Goal: Find specific page/section: Find specific page/section

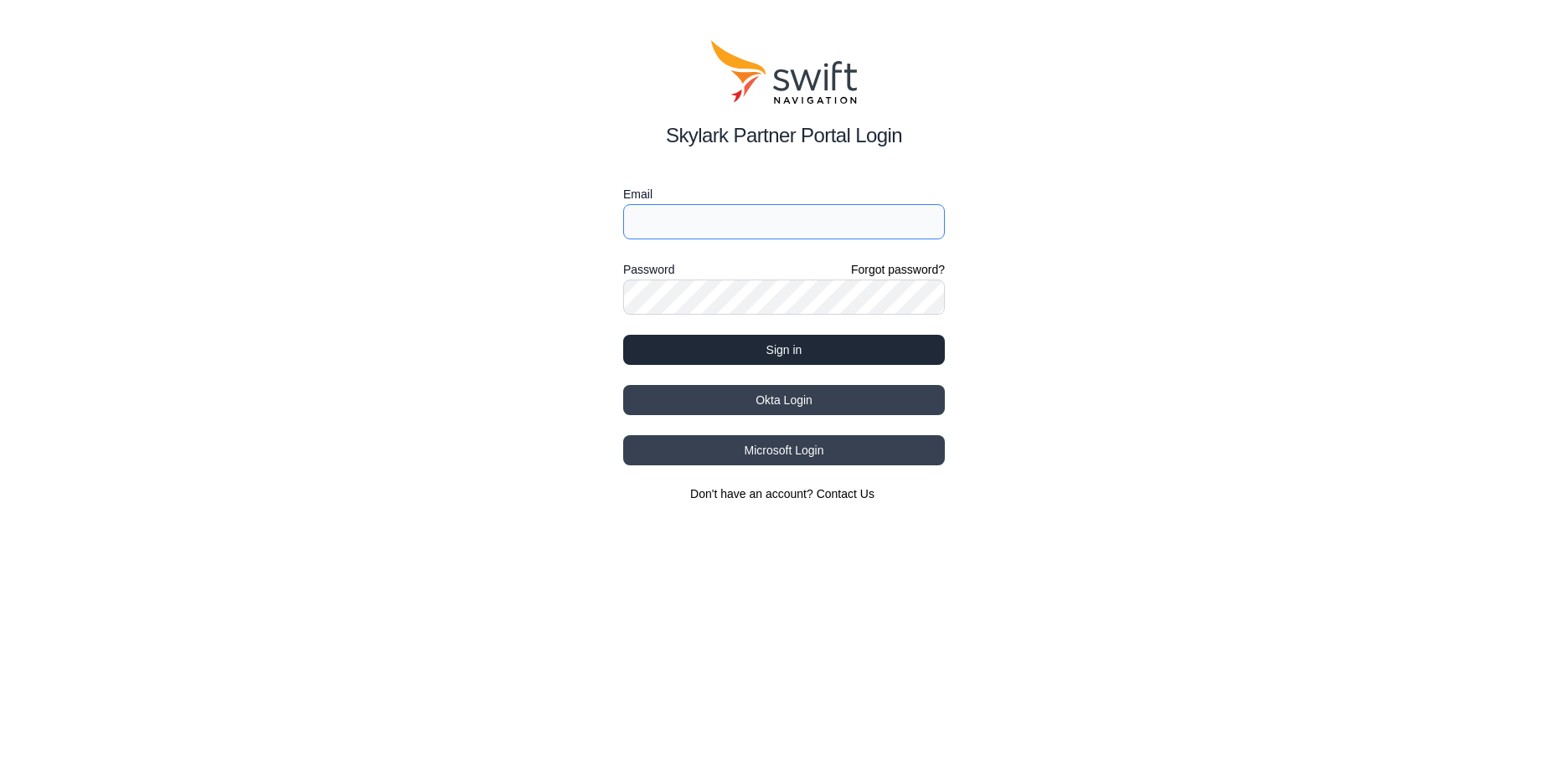
type input "[EMAIL_ADDRESS][DOMAIN_NAME]"
click at [782, 354] on button "Sign in" at bounding box center [784, 350] width 321 height 30
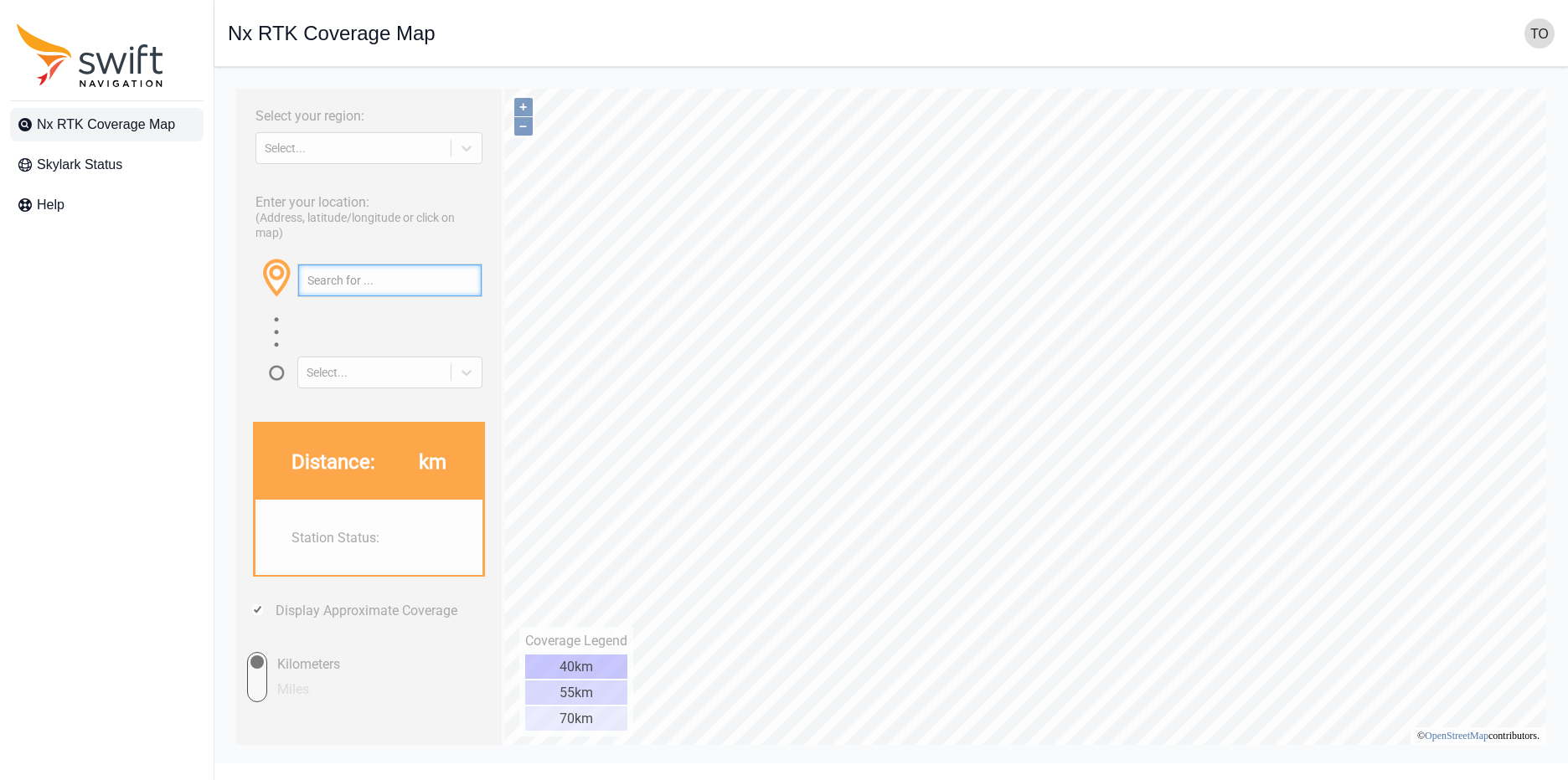
click at [404, 296] on input "text" at bounding box center [389, 281] width 183 height 32
click at [463, 164] on div at bounding box center [466, 148] width 30 height 30
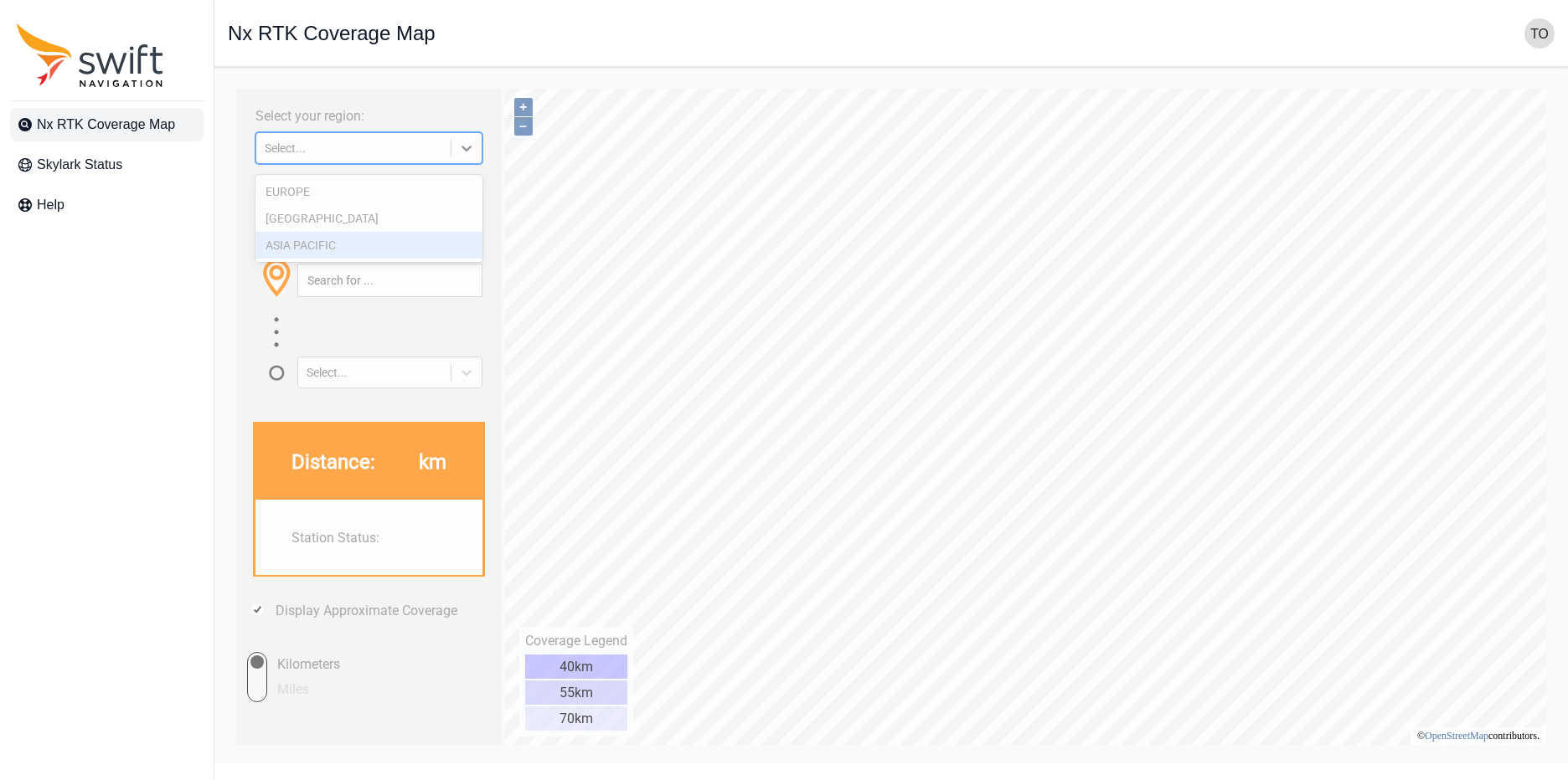
click at [428, 242] on div "ASIA PACIFIC" at bounding box center [368, 245] width 227 height 27
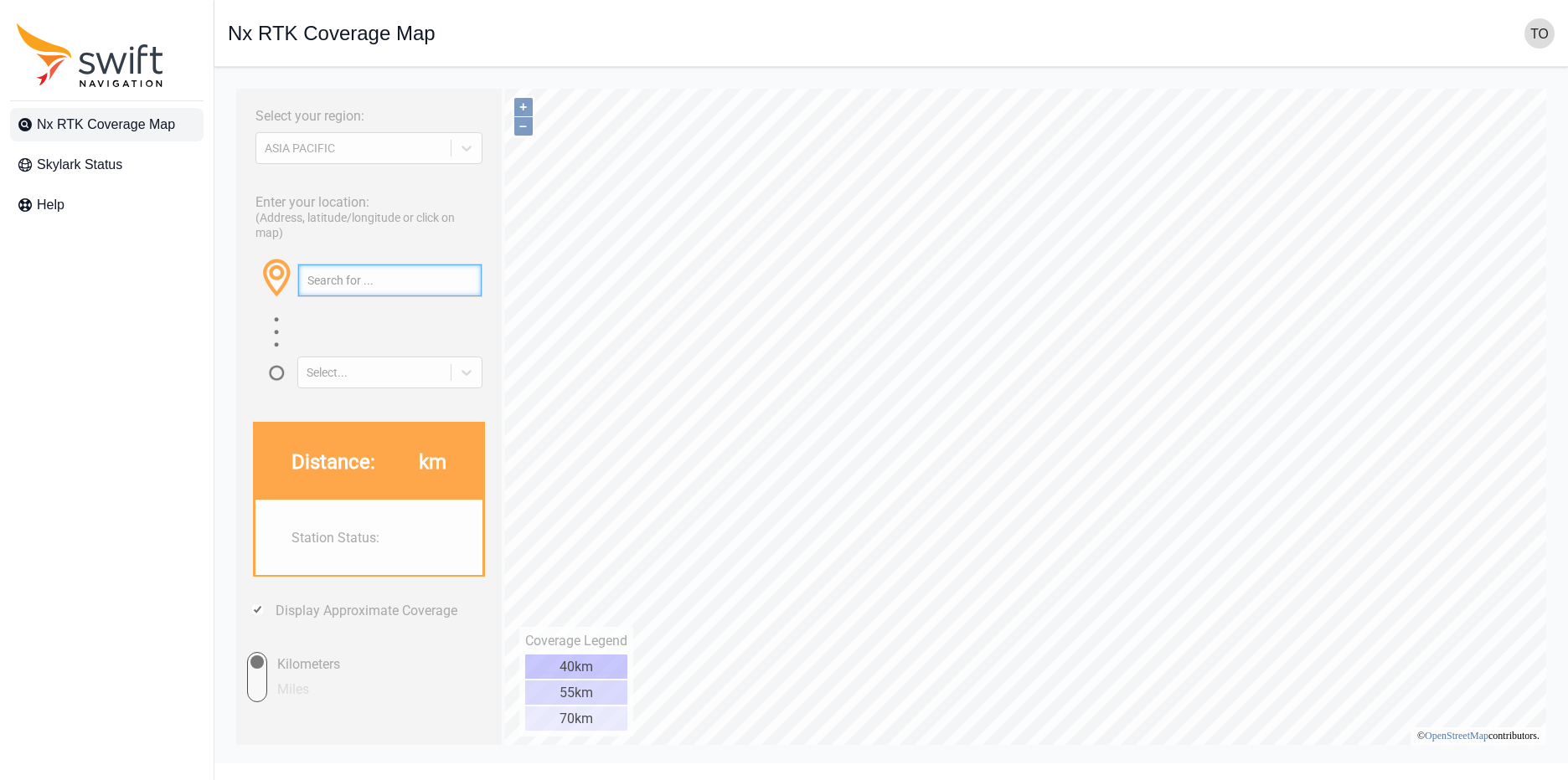
click at [368, 296] on input "text" at bounding box center [389, 281] width 183 height 32
paste input "35.054711444986246, 138.49154378679307"
click at [1042, 81] on div "Select your region: [GEOGRAPHIC_DATA] PACIFIC Enter your location: (Address, la…" at bounding box center [890, 81] width 1326 height 0
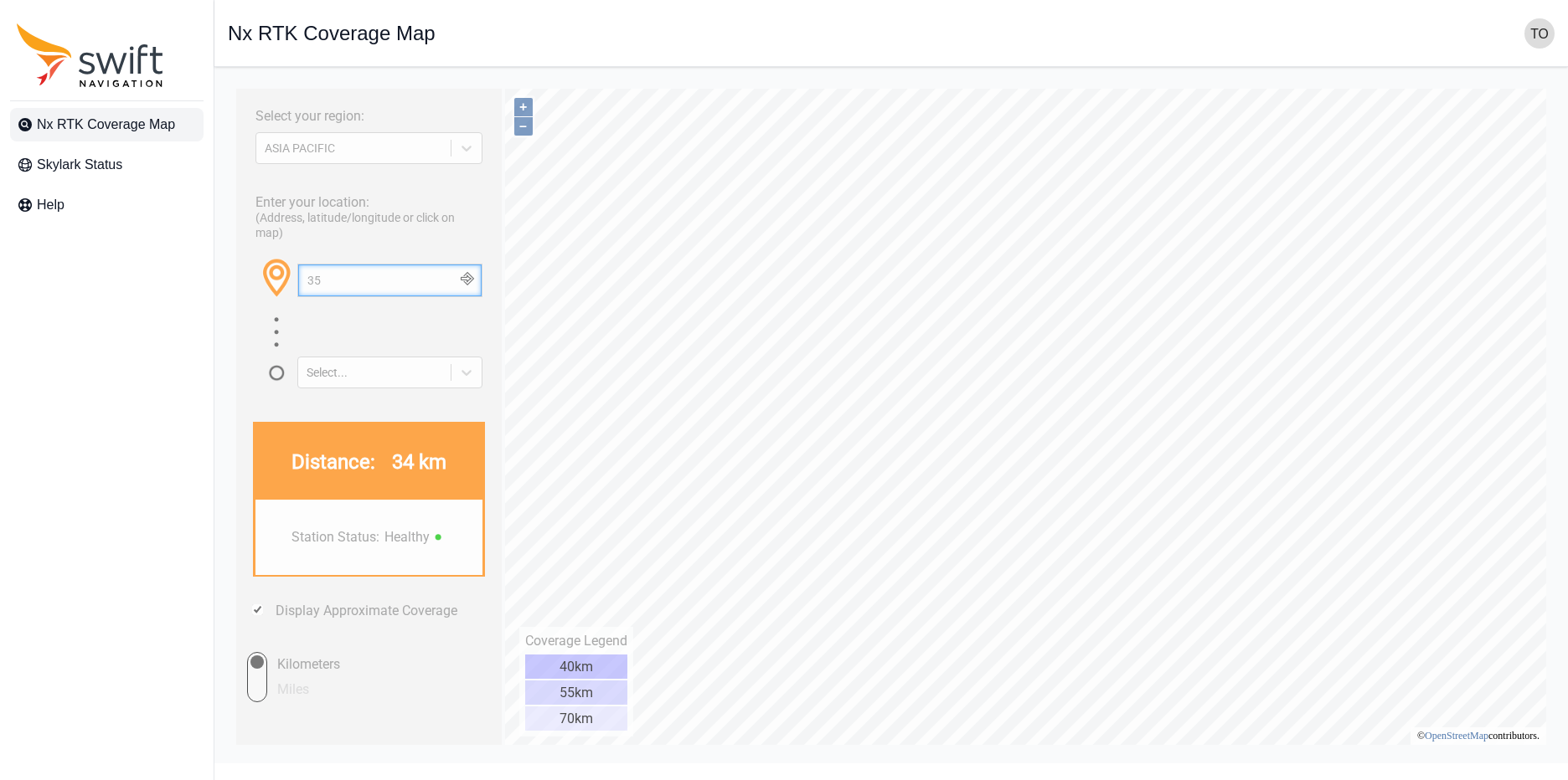
type input "3"
paste input "35.32978469372582, 139.24720486803005"
type input "35.32978469372582, 139.24720486803005"
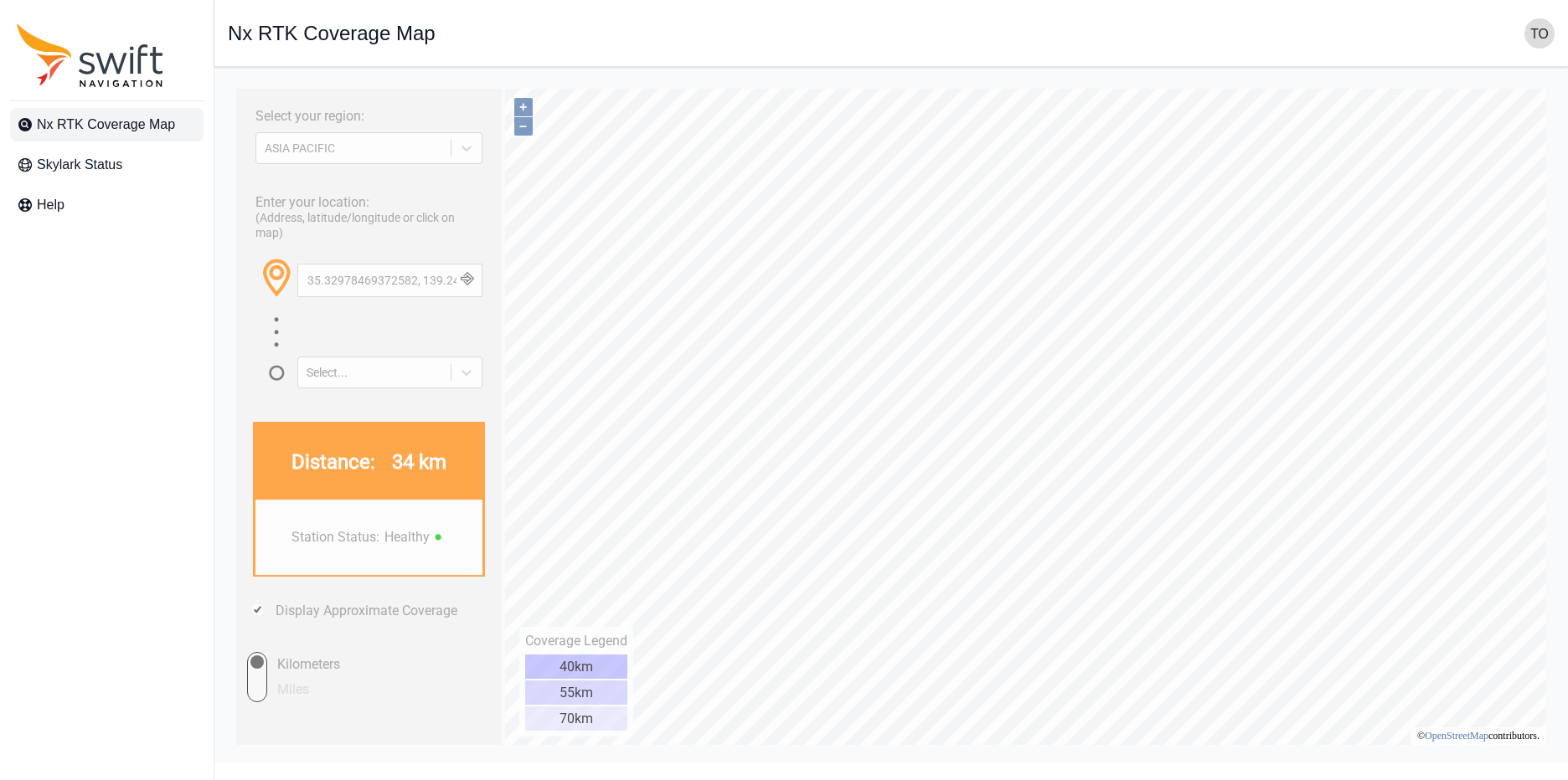
click at [466, 291] on button "button" at bounding box center [466, 281] width 27 height 32
